Goal: Transaction & Acquisition: Purchase product/service

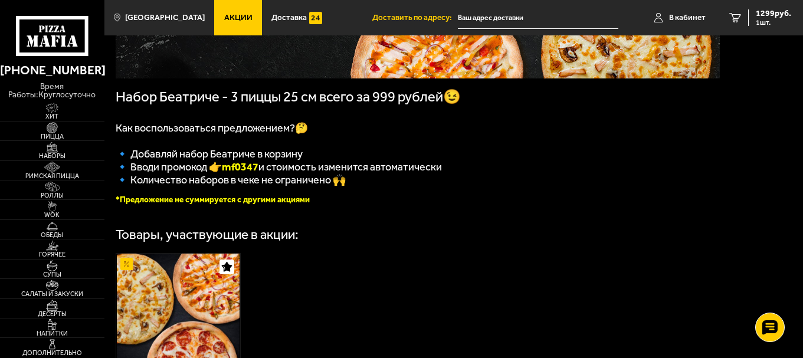
scroll to position [236, 0]
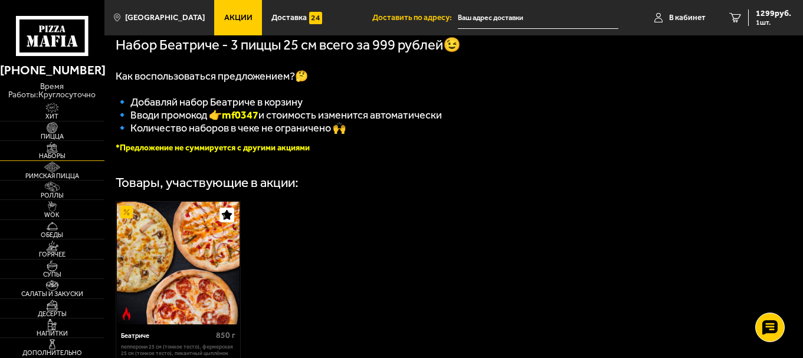
click at [57, 152] on img at bounding box center [52, 147] width 32 height 11
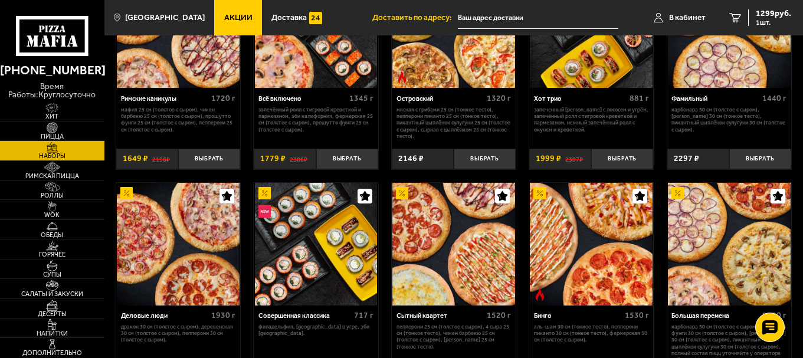
scroll to position [708, 0]
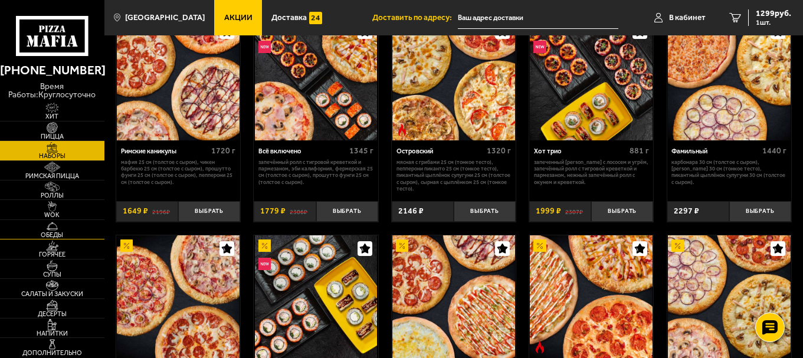
click at [54, 227] on img at bounding box center [52, 226] width 32 height 11
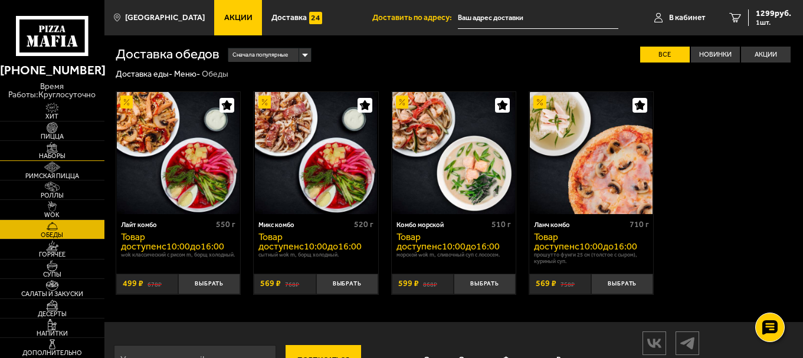
click at [47, 151] on img at bounding box center [52, 147] width 32 height 11
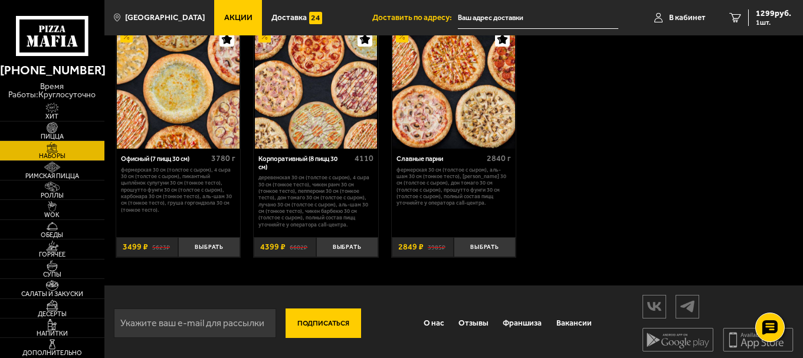
scroll to position [1382, 0]
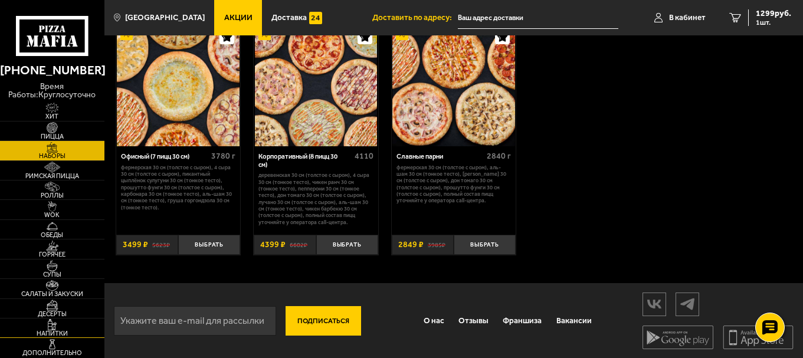
click at [62, 320] on img at bounding box center [52, 324] width 32 height 11
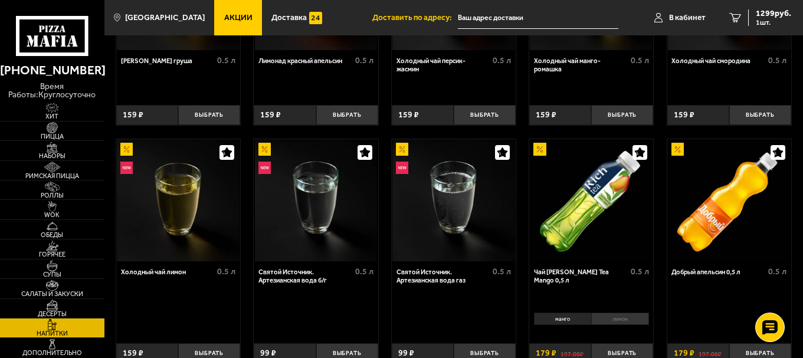
scroll to position [161, 0]
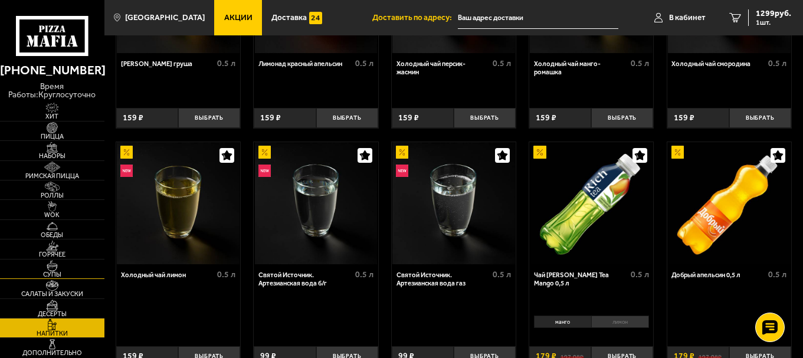
click at [43, 269] on img at bounding box center [52, 265] width 32 height 11
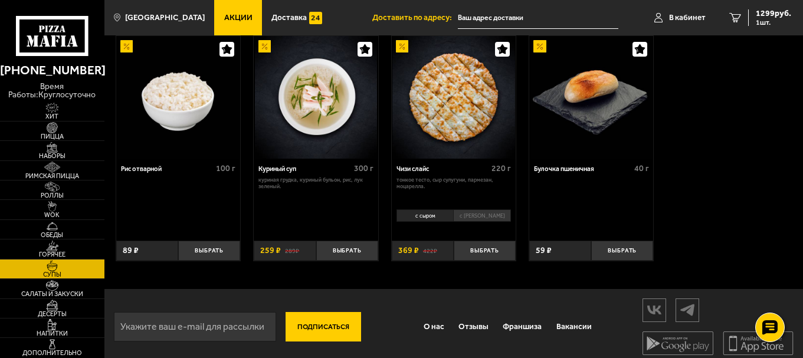
scroll to position [372, 0]
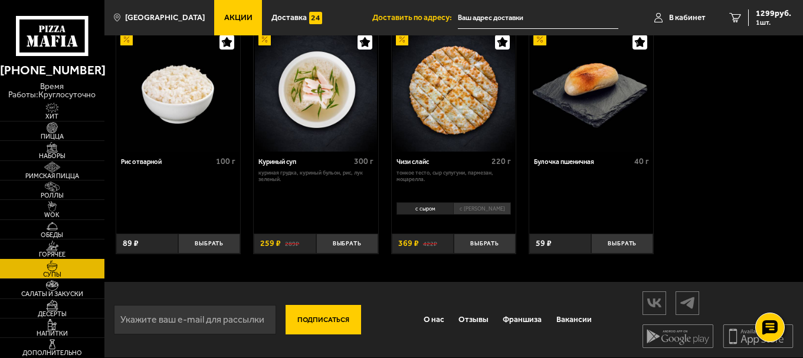
click at [54, 252] on span "Горячее" at bounding box center [52, 254] width 104 height 6
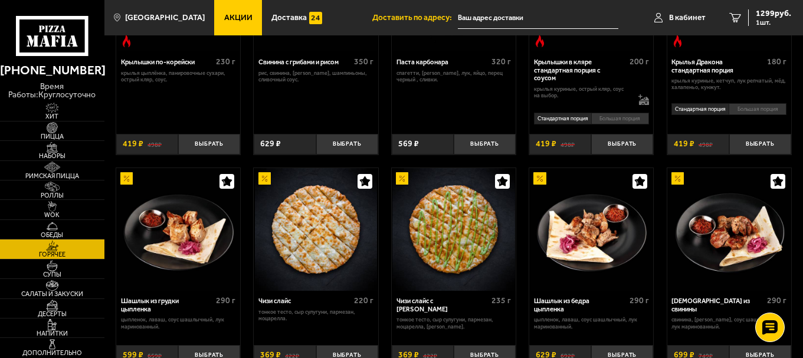
scroll to position [590, 0]
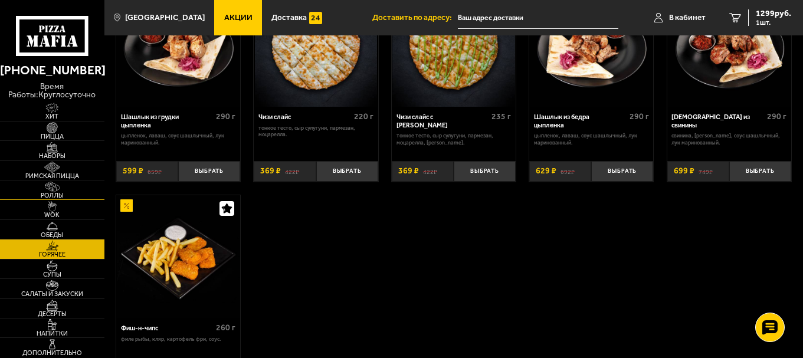
click at [64, 191] on img at bounding box center [52, 187] width 32 height 11
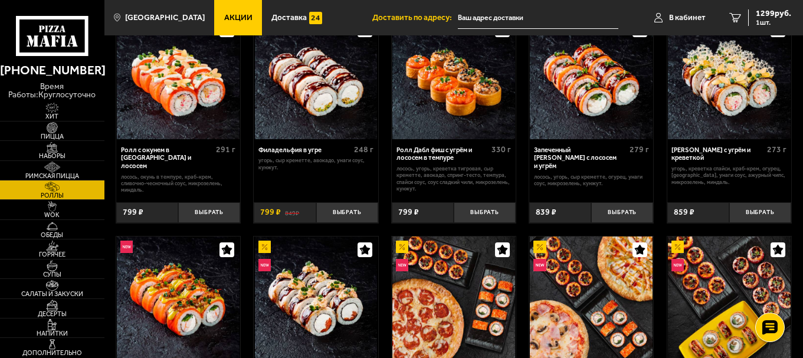
scroll to position [472, 0]
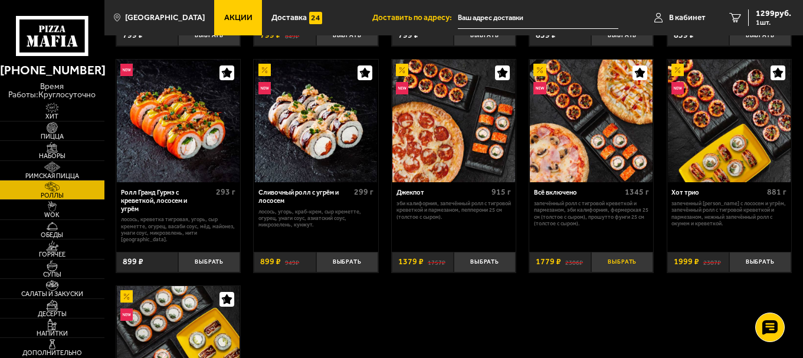
click at [611, 252] on button "Выбрать" at bounding box center [622, 262] width 62 height 21
click at [770, 13] on span "3078 руб." at bounding box center [773, 13] width 35 height 8
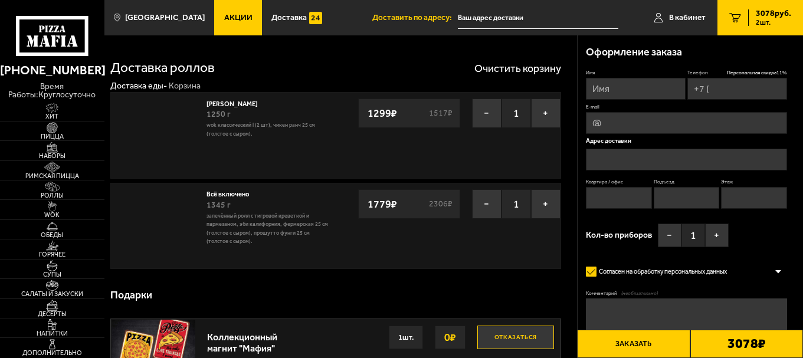
type input "[PHONE_NUMBER]"
type input "[STREET_ADDRESS]"
type input "451"
type input "13"
type input "6"
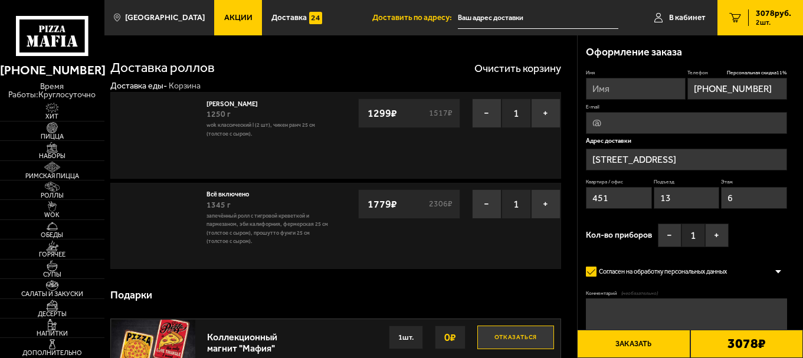
type input "[STREET_ADDRESS]"
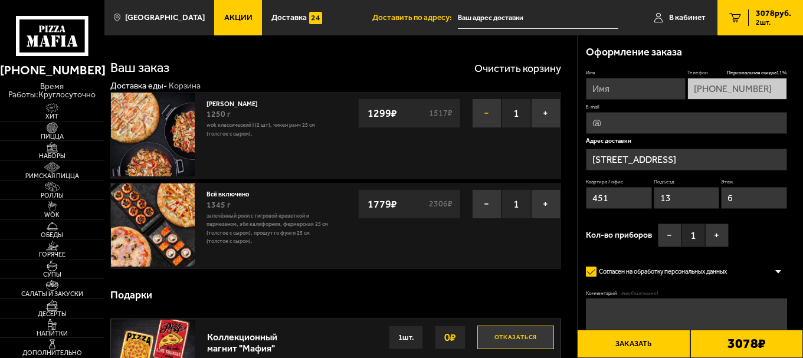
click at [485, 114] on button "−" at bounding box center [486, 113] width 29 height 29
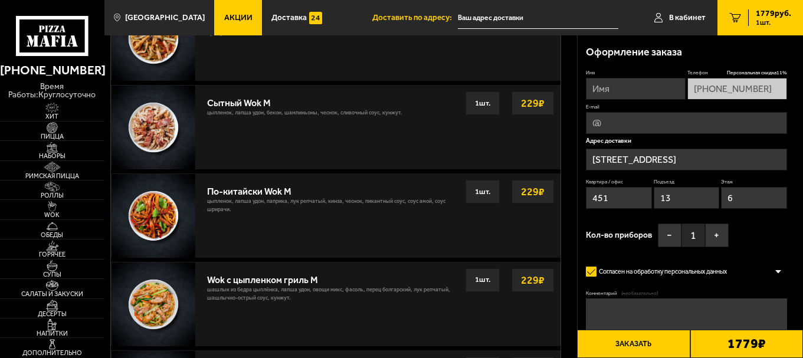
scroll to position [275, 0]
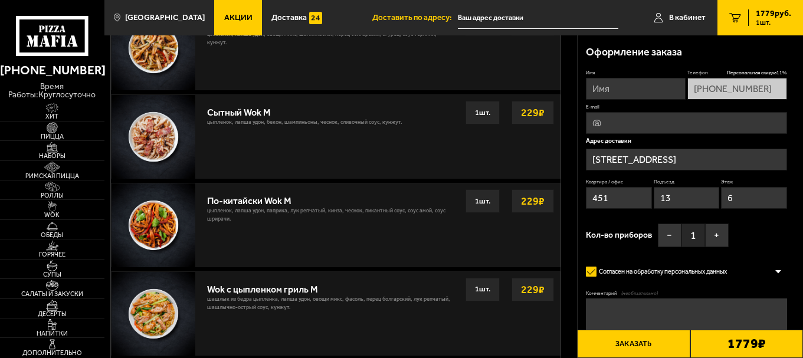
click at [473, 200] on div "1 шт." at bounding box center [482, 201] width 34 height 24
click at [536, 204] on strong "229 ₽" at bounding box center [532, 201] width 29 height 22
click at [181, 230] on img at bounding box center [153, 225] width 84 height 84
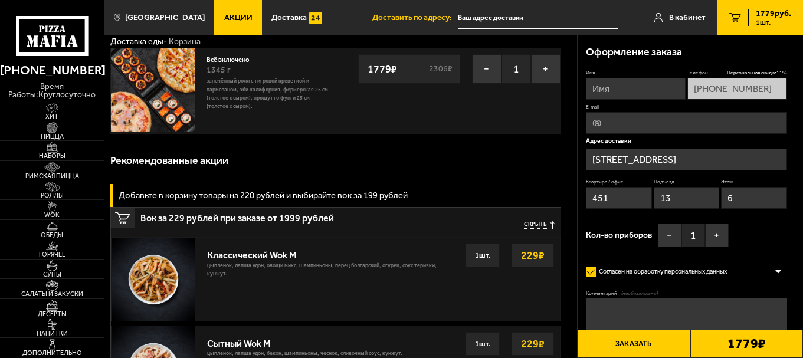
scroll to position [40, 0]
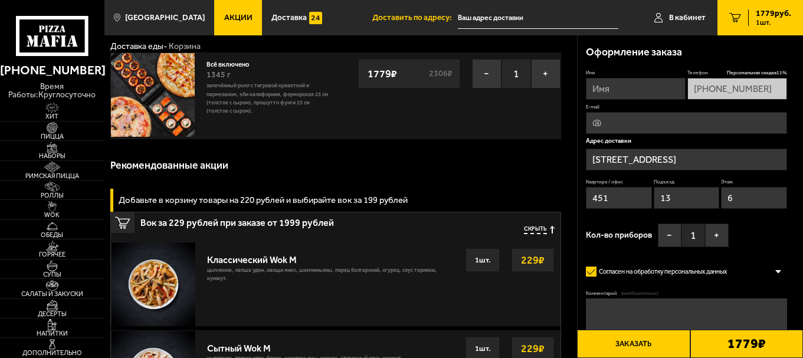
click at [533, 230] on span "Скрыть" at bounding box center [535, 230] width 23 height 8
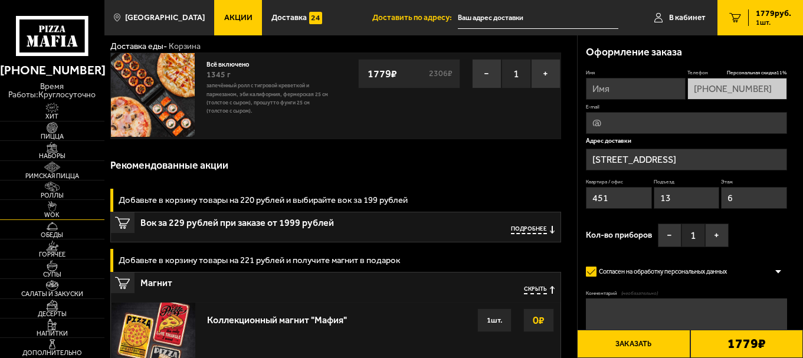
click at [55, 204] on img at bounding box center [52, 206] width 32 height 11
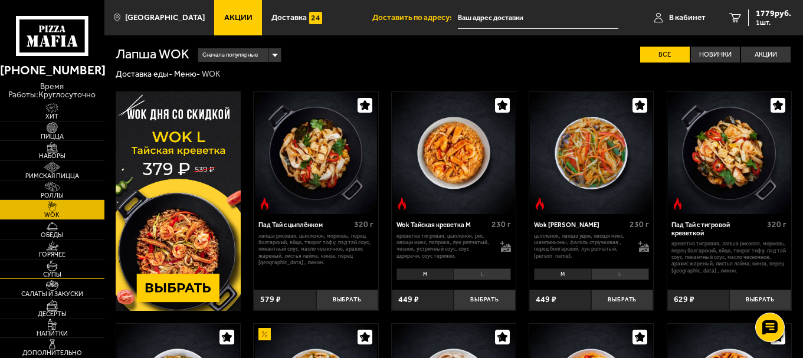
click at [57, 273] on span "Супы" at bounding box center [52, 274] width 104 height 6
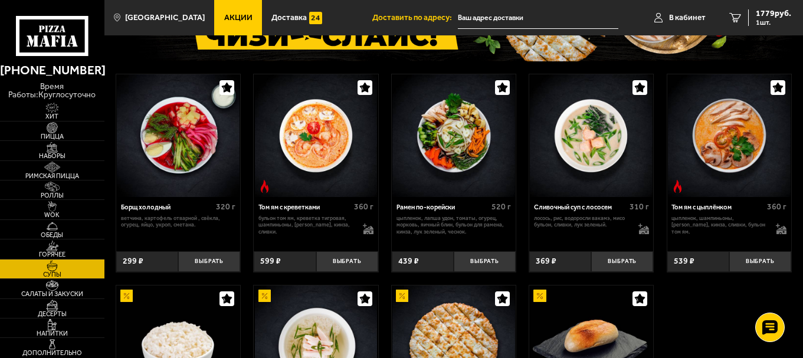
scroll to position [118, 0]
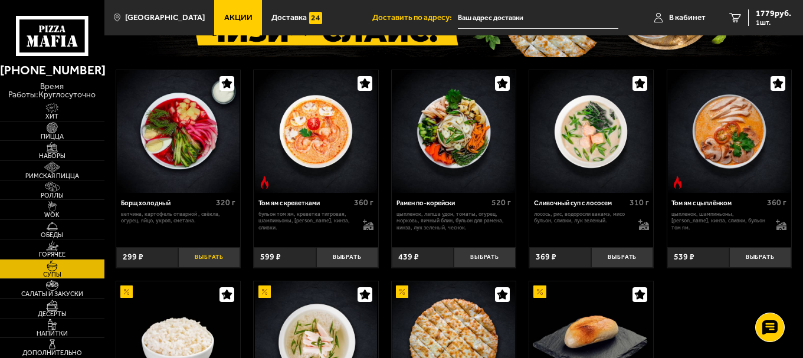
click at [202, 257] on button "Выбрать" at bounding box center [209, 257] width 62 height 21
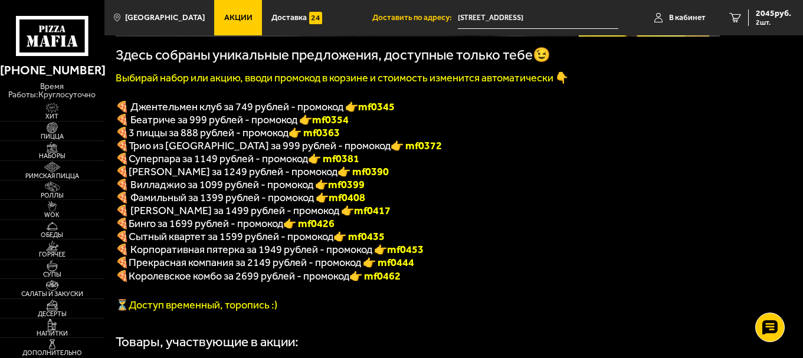
scroll to position [236, 0]
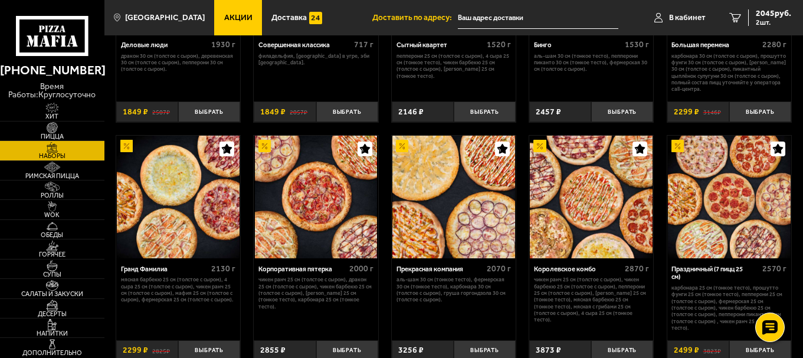
scroll to position [1062, 0]
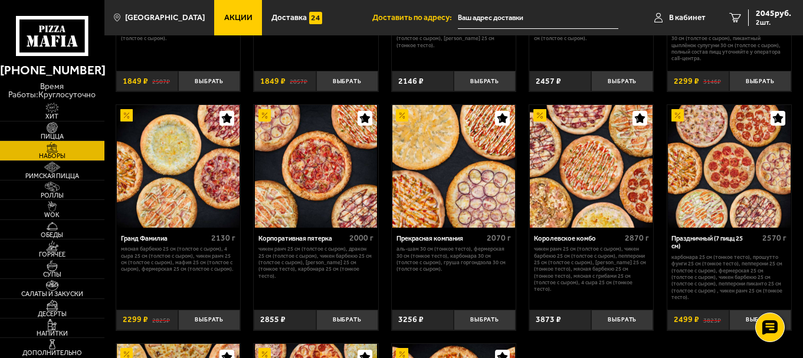
drag, startPoint x: 766, startPoint y: 18, endPoint x: 345, endPoint y: 12, distance: 421.3
click at [345, 12] on ul "Акции Доставка" at bounding box center [293, 17] width 158 height 35
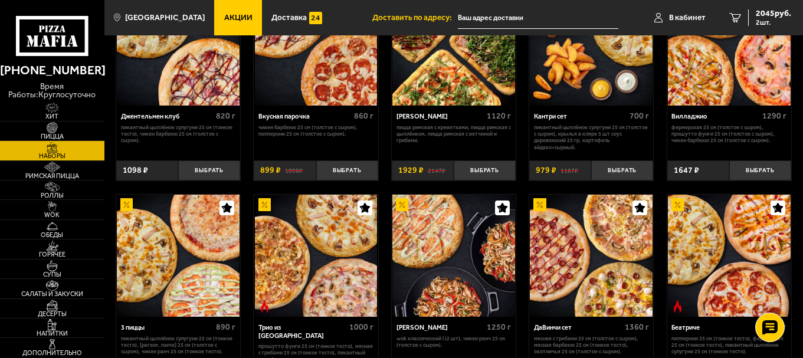
scroll to position [177, 0]
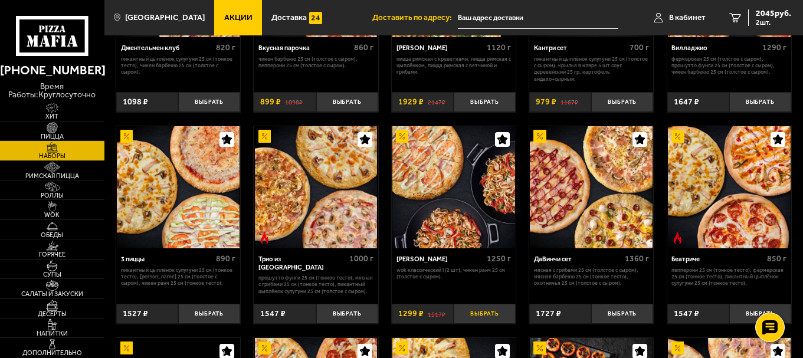
click at [485, 316] on button "Выбрать" at bounding box center [485, 314] width 62 height 21
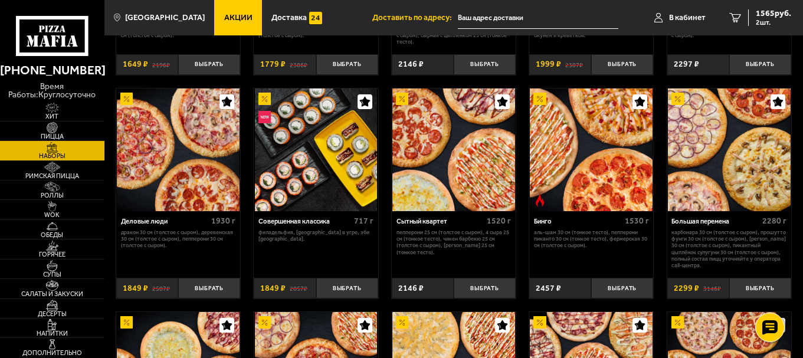
scroll to position [944, 0]
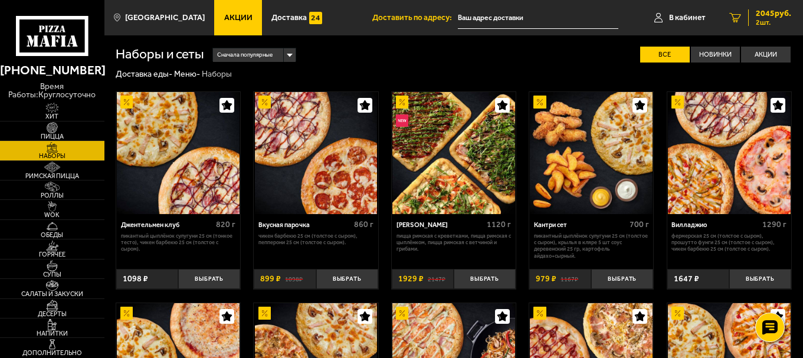
click at [762, 17] on span "2045 руб." at bounding box center [773, 13] width 35 height 8
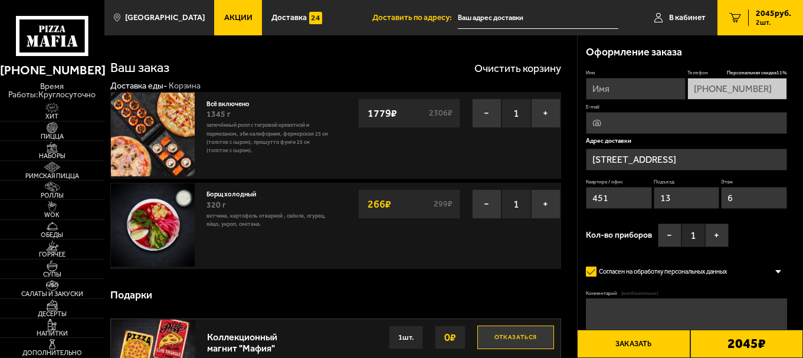
type input "[STREET_ADDRESS]"
click at [642, 342] on button "Заказать" at bounding box center [633, 344] width 113 height 28
click at [615, 97] on input "Имя" at bounding box center [636, 89] width 100 height 22
type input "[PERSON_NAME]"
click at [628, 343] on button "Заказать" at bounding box center [633, 344] width 113 height 28
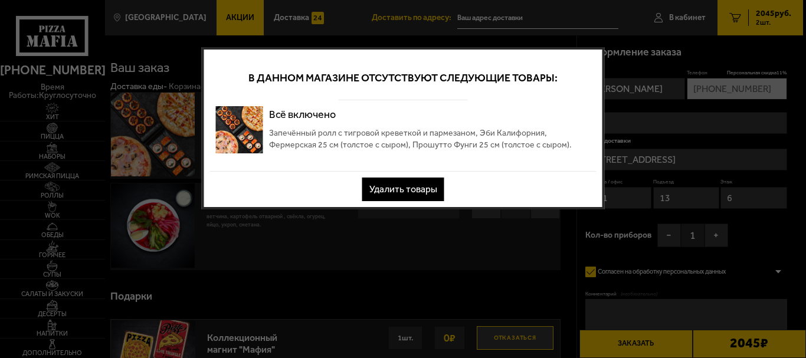
click at [418, 190] on button "Удалить товары" at bounding box center [403, 190] width 82 height 24
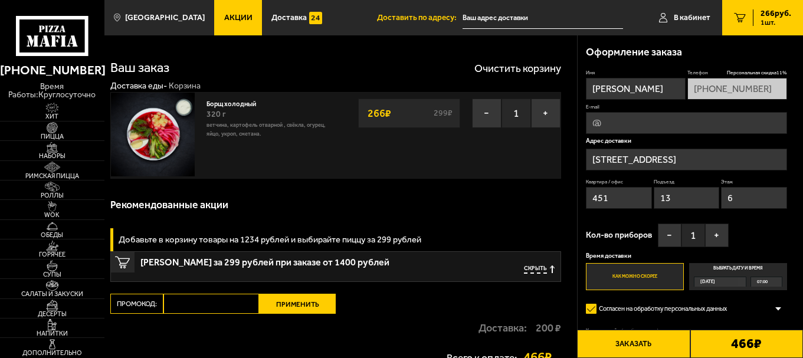
click at [626, 116] on input "E-mail" at bounding box center [686, 123] width 201 height 22
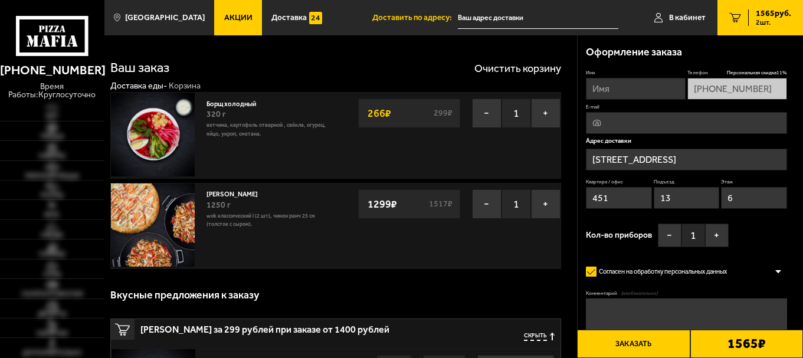
type input "[STREET_ADDRESS]"
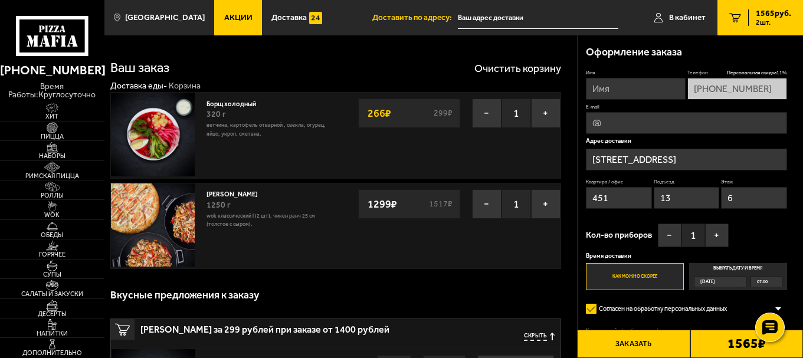
click at [633, 345] on button "Заказать" at bounding box center [633, 344] width 113 height 28
click at [605, 89] on input "Имя" at bounding box center [636, 89] width 100 height 22
type input "[PERSON_NAME]"
click at [635, 346] on button "Заказать" at bounding box center [633, 344] width 113 height 28
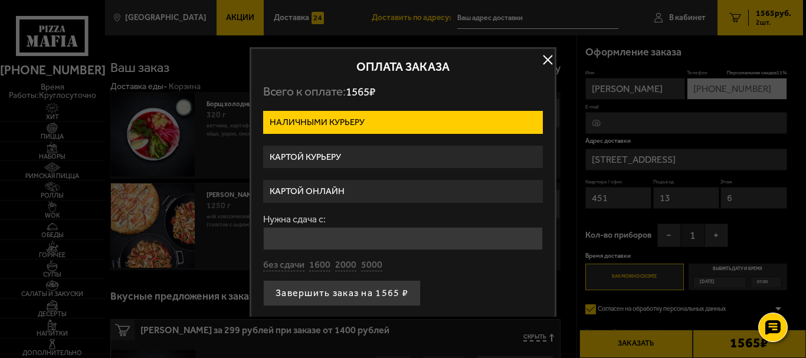
click at [413, 121] on label "Наличными курьеру" at bounding box center [403, 122] width 280 height 23
click at [0, 0] on input "Наличными курьеру" at bounding box center [0, 0] width 0 height 0
click at [389, 155] on label "Картой курьеру" at bounding box center [403, 157] width 280 height 23
click at [0, 0] on input "Картой курьеру" at bounding box center [0, 0] width 0 height 0
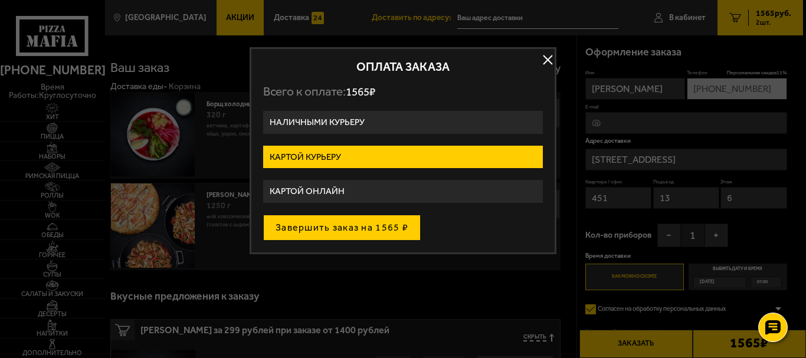
click at [346, 228] on button "Завершить заказ на 1565 ₽" at bounding box center [342, 228] width 158 height 26
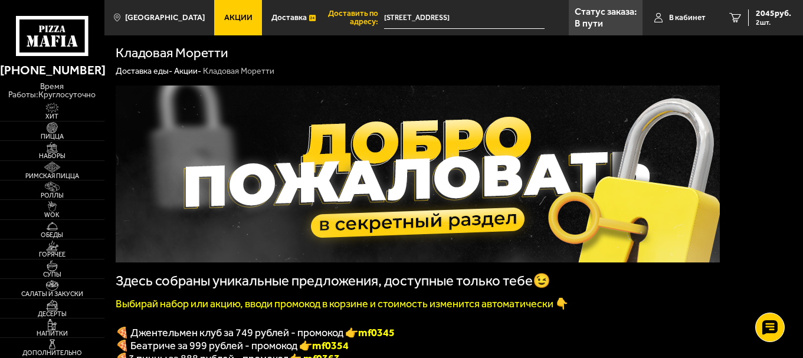
scroll to position [236, 0]
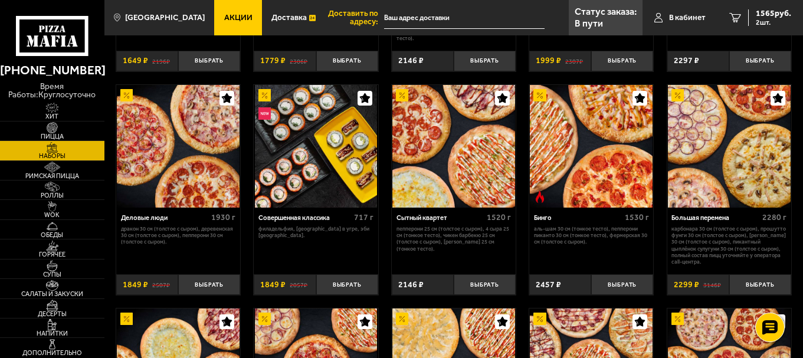
scroll to position [708, 0]
